Goal: Feedback & Contribution: Contribute content

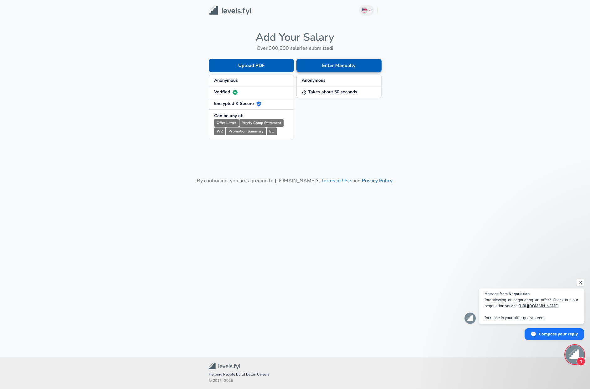
click at [326, 67] on button "Enter Manually" at bounding box center [339, 65] width 85 height 13
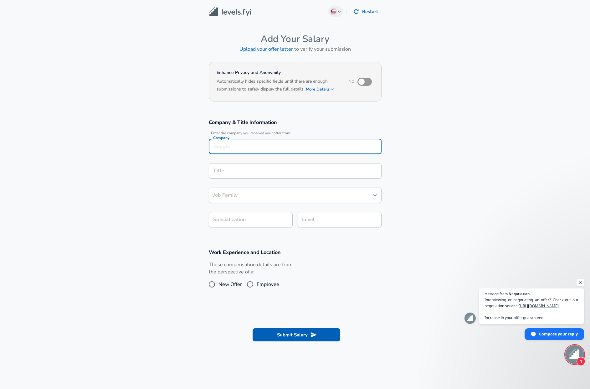
scroll to position [6, 0]
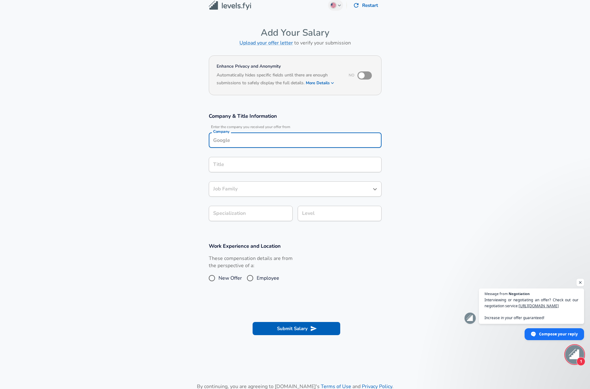
drag, startPoint x: 303, startPoint y: 144, endPoint x: 320, endPoint y: 142, distance: 17.1
click at [303, 144] on input "Company" at bounding box center [295, 140] width 167 height 10
type input "Oracle"
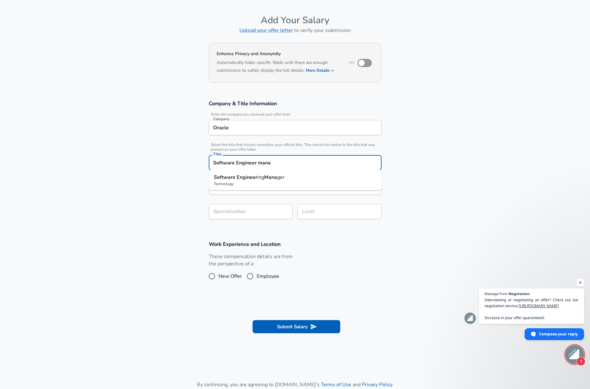
click at [300, 179] on p "Software Engineer ing Mana ger" at bounding box center [295, 178] width 163 height 8
type input "Software Engineering Manager"
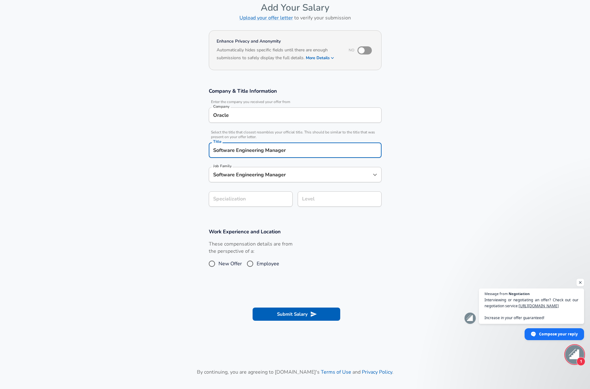
click at [286, 179] on input "Software Engineering Manager" at bounding box center [291, 175] width 158 height 10
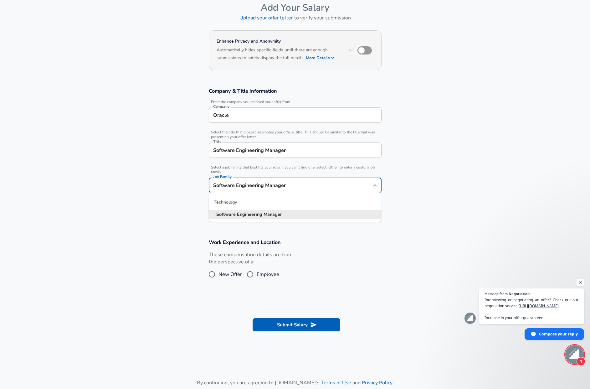
click at [418, 172] on section "Company & Title Information Enter the company you received your offer from Comp…" at bounding box center [295, 155] width 590 height 151
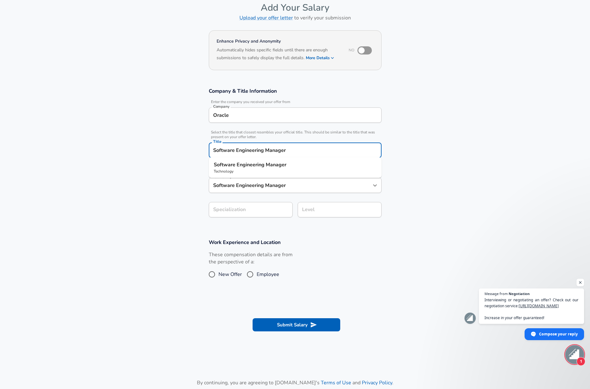
drag, startPoint x: 296, startPoint y: 148, endPoint x: 158, endPoint y: 143, distance: 137.3
click at [158, 143] on section "Company & Title Information Enter the company you received your offer from Comp…" at bounding box center [295, 155] width 590 height 151
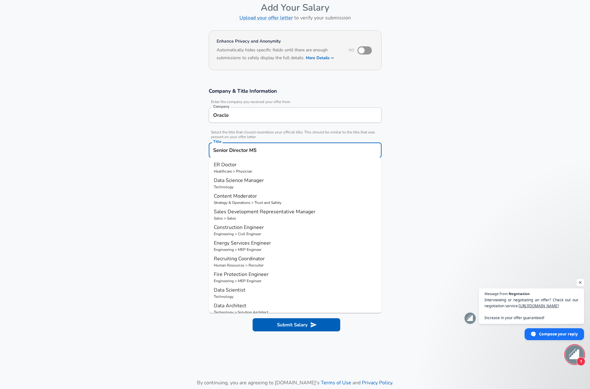
type input "Senior Director M5"
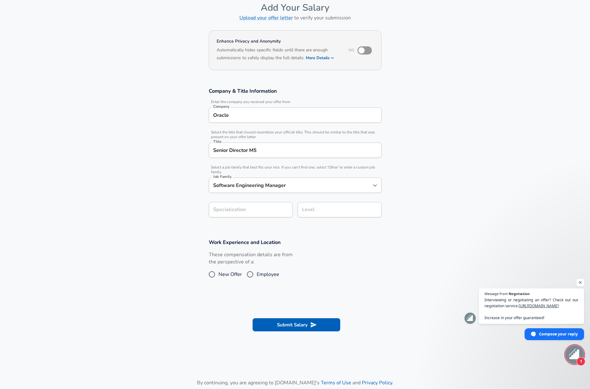
click at [413, 172] on section "Company & Title Information Enter the company you received your offer from Comp…" at bounding box center [295, 155] width 590 height 151
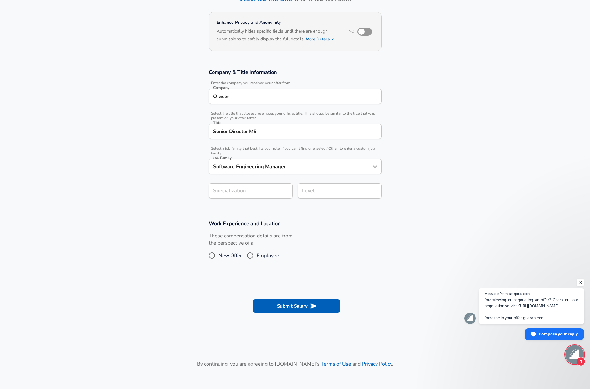
click at [253, 209] on section "Company & Title Information Enter the company you received your offer from Comp…" at bounding box center [295, 136] width 590 height 151
drag, startPoint x: 254, startPoint y: 190, endPoint x: 319, endPoint y: 191, distance: 65.2
click at [255, 190] on input "Specialization" at bounding box center [251, 190] width 84 height 15
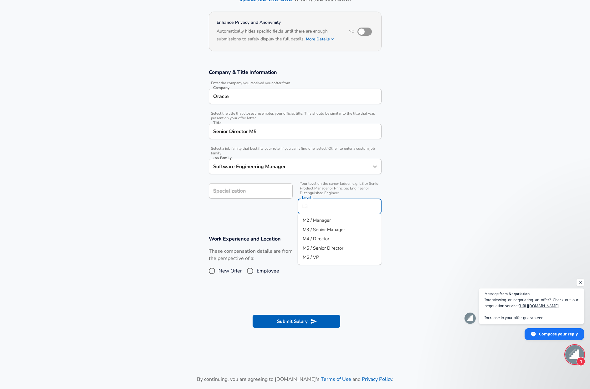
scroll to position [63, 0]
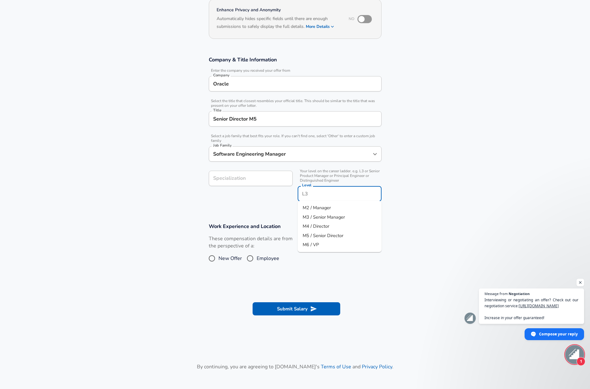
click at [339, 192] on input "Level" at bounding box center [340, 194] width 78 height 10
click at [331, 234] on span "M5 / Senior Director" at bounding box center [323, 235] width 41 height 6
type input "M5 / Senior Director"
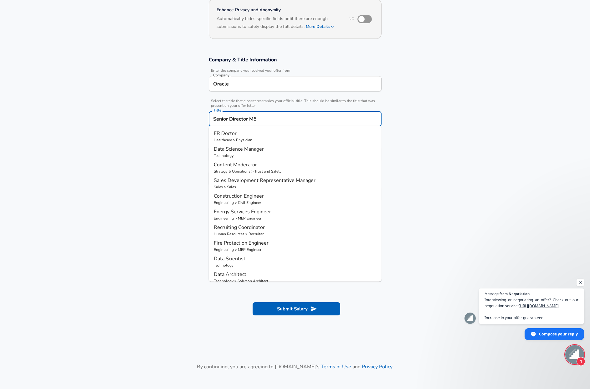
drag, startPoint x: 261, startPoint y: 117, endPoint x: 297, endPoint y: 118, distance: 36.7
click at [297, 118] on input "Senior Director M5" at bounding box center [295, 119] width 167 height 10
type input "Senior Director"
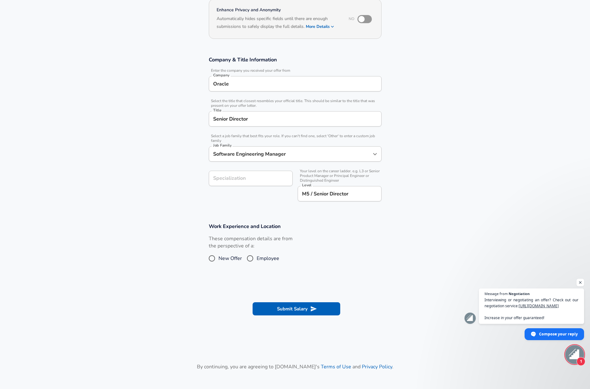
click at [478, 153] on section "Company & Title Information Enter the company you received your offer from Comp…" at bounding box center [295, 132] width 590 height 167
click at [475, 154] on section "Company & Title Information Enter the company you received your offer from Comp…" at bounding box center [295, 132] width 590 height 167
drag, startPoint x: 267, startPoint y: 258, endPoint x: 278, endPoint y: 259, distance: 10.7
click at [267, 258] on span "Employee" at bounding box center [268, 259] width 23 height 8
click at [257, 258] on input "Employee" at bounding box center [250, 258] width 13 height 10
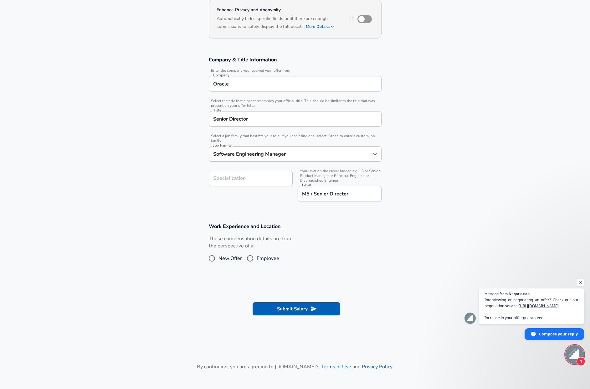
radio input "true"
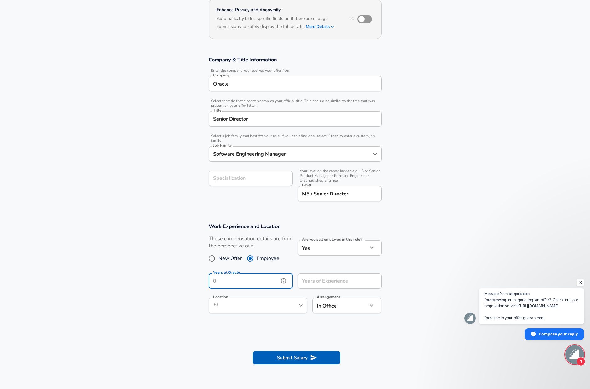
click at [264, 284] on input "Years at Oracle" at bounding box center [244, 280] width 70 height 15
drag, startPoint x: 228, startPoint y: 279, endPoint x: 191, endPoint y: 276, distance: 37.1
click at [191, 276] on section "Work Experience and Location These compensation details are from the perspectiv…" at bounding box center [295, 271] width 590 height 112
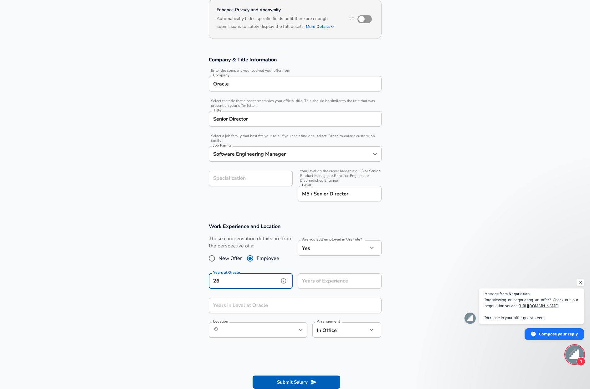
type input "26"
click at [325, 284] on input "Years of Experience" at bounding box center [333, 280] width 70 height 15
type input "30"
click at [251, 304] on input "Years in Level at Oracle" at bounding box center [288, 305] width 159 height 15
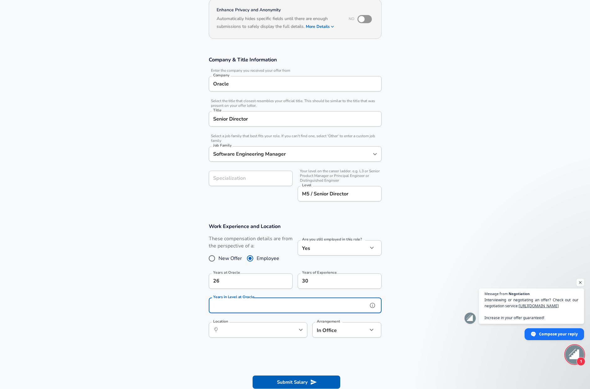
type input "4"
type input "3"
click at [153, 247] on section "Work Experience and Location These compensation details are from the perspectiv…" at bounding box center [295, 283] width 590 height 136
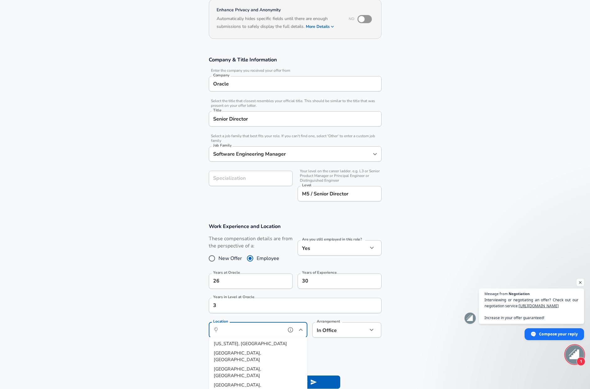
click at [229, 327] on input "Location" at bounding box center [251, 330] width 64 height 10
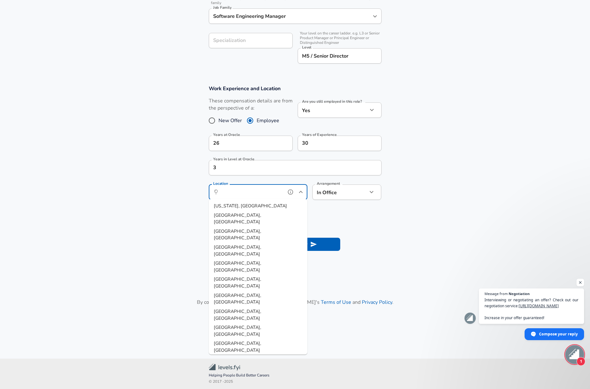
scroll to position [200, 0]
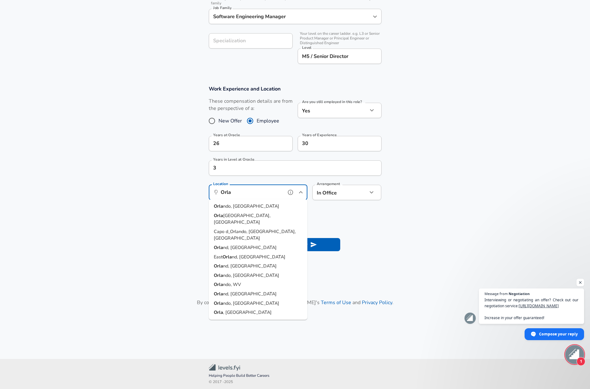
click at [236, 203] on span "ndo, [GEOGRAPHIC_DATA]" at bounding box center [251, 206] width 56 height 6
type input "[GEOGRAPHIC_DATA], [GEOGRAPHIC_DATA]"
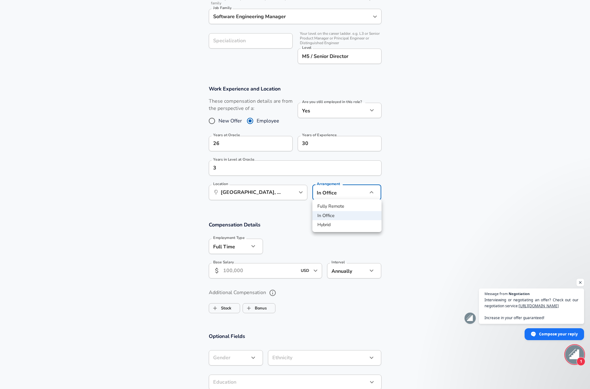
click at [343, 205] on li "Fully Remote" at bounding box center [347, 206] width 69 height 9
drag, startPoint x: 352, startPoint y: 231, endPoint x: 345, endPoint y: 234, distance: 7.2
click at [352, 231] on div "Compensation Details Employment Type [DEMOGRAPHIC_DATA] full_time Employment Ty…" at bounding box center [295, 251] width 188 height 61
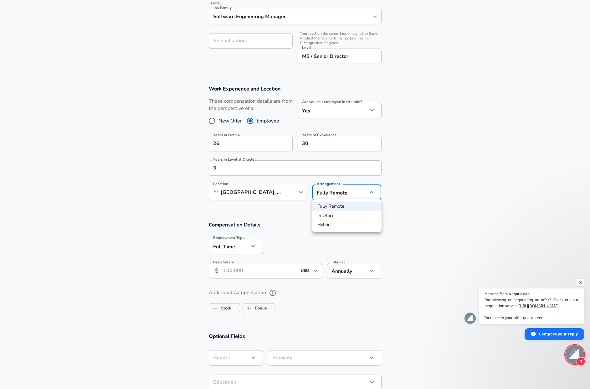
click at [325, 224] on li "Hybrid" at bounding box center [347, 224] width 69 height 9
type input "hybrid"
click at [142, 212] on section "Work Experience and Location These compensation details are from the perspectiv…" at bounding box center [295, 146] width 590 height 136
click at [238, 264] on input "Base Salary" at bounding box center [260, 270] width 74 height 15
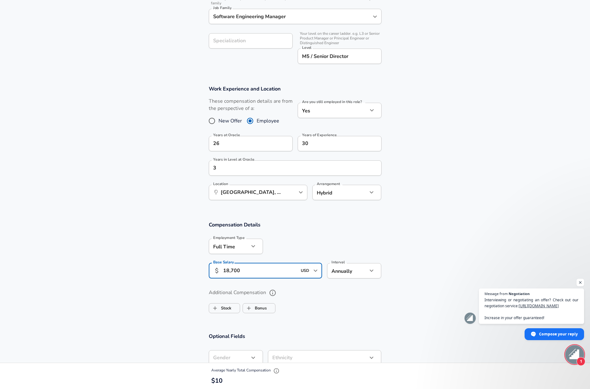
type input "187,000"
click at [114, 253] on section "Compensation Details Employment Type [DEMOGRAPHIC_DATA] full_time Employment Ty…" at bounding box center [295, 251] width 590 height 61
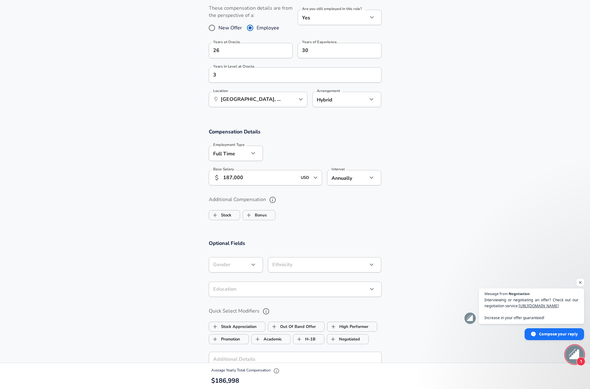
scroll to position [301, 0]
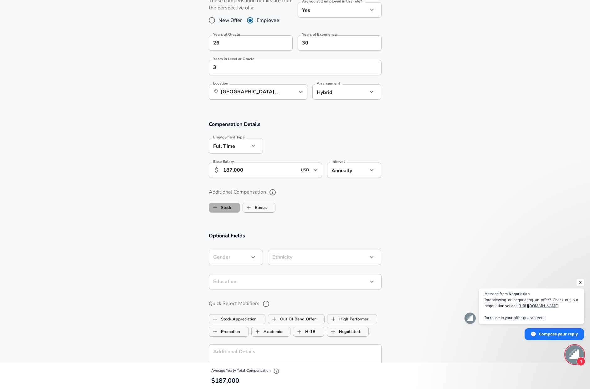
click at [227, 210] on label "Stock" at bounding box center [220, 208] width 22 height 12
checkbox input "true"
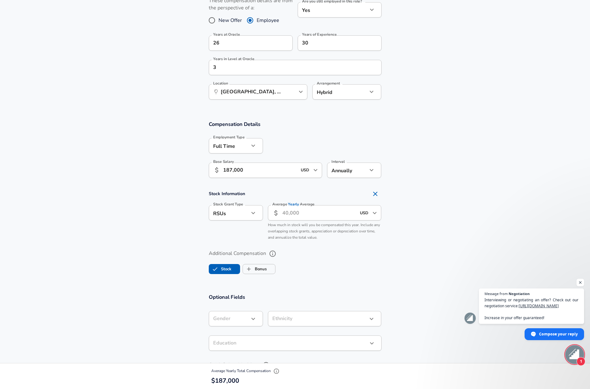
click at [304, 213] on input "Average Yearly Average" at bounding box center [320, 212] width 74 height 15
type input "275,000"
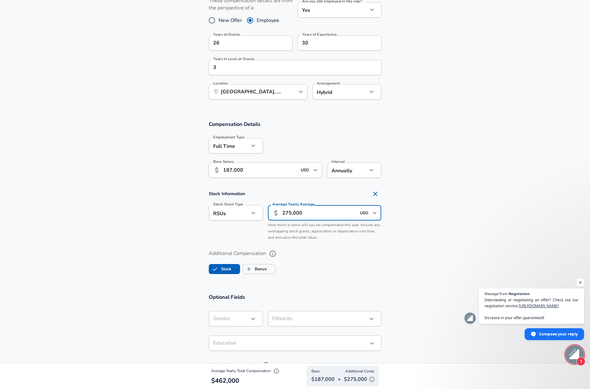
click at [136, 195] on section "Stock Information Stock Grant Type RSUs stock Stock Grant Type Average Yearly A…" at bounding box center [295, 216] width 590 height 56
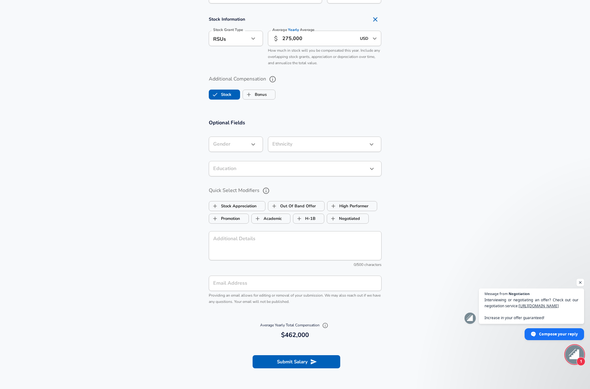
scroll to position [477, 0]
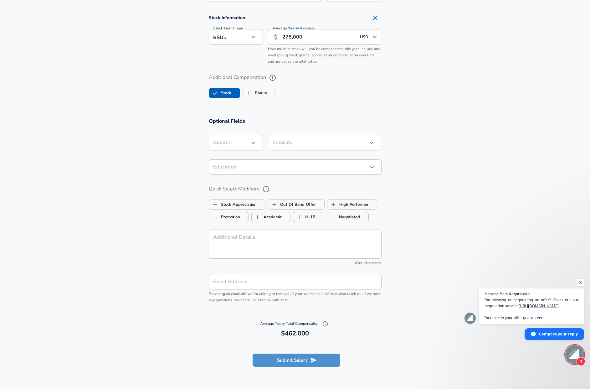
click at [294, 357] on button "Submit Salary" at bounding box center [297, 360] width 88 height 13
